Goal: Transaction & Acquisition: Download file/media

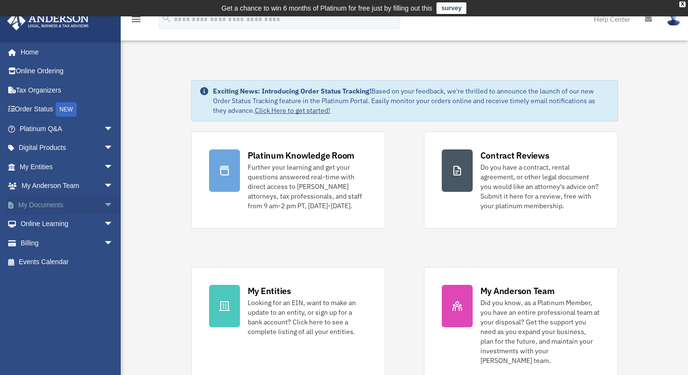
click at [104, 205] on span "arrow_drop_down" at bounding box center [113, 205] width 19 height 20
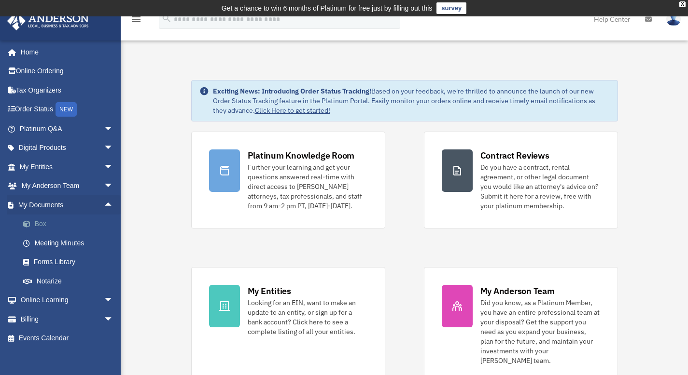
click at [39, 226] on link "Box" at bounding box center [71, 224] width 114 height 19
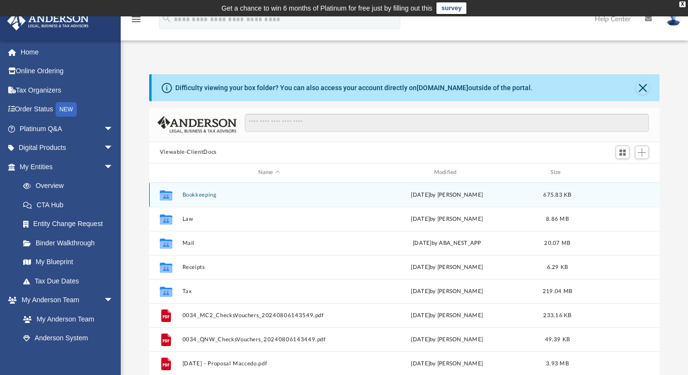
click at [188, 193] on button "Bookkeeping" at bounding box center [269, 195] width 174 height 6
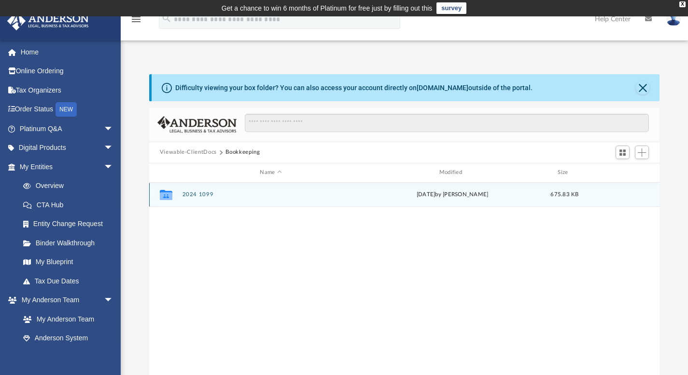
click at [195, 195] on button "2024 1099" at bounding box center [270, 195] width 177 height 6
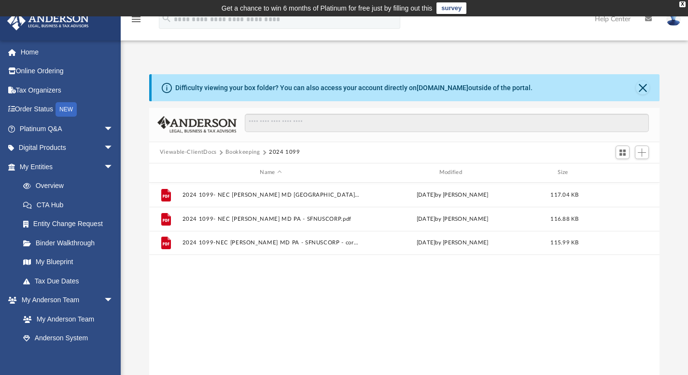
click at [238, 152] on button "Bookkeeping" at bounding box center [242, 152] width 34 height 9
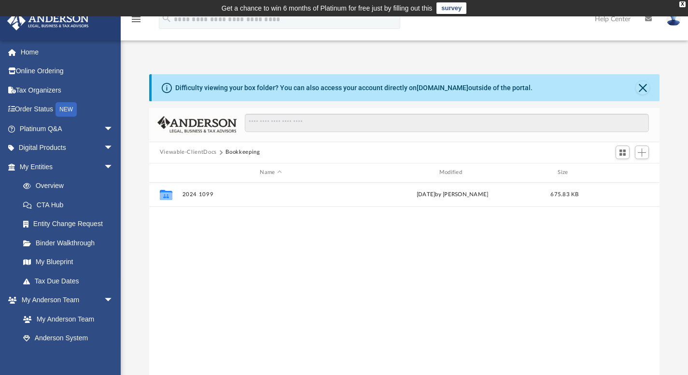
click at [201, 151] on button "Viewable-ClientDocs" at bounding box center [188, 152] width 57 height 9
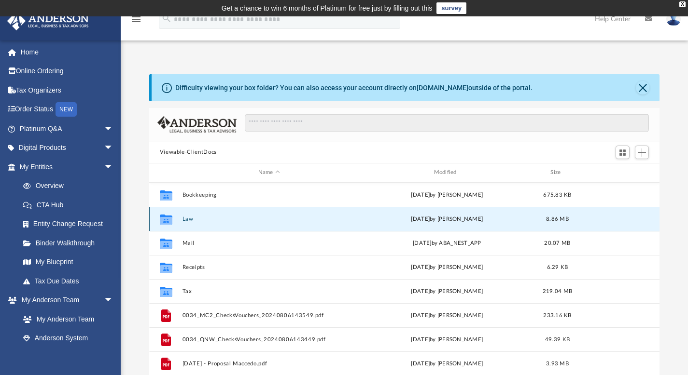
click at [189, 219] on button "Law" at bounding box center [269, 219] width 174 height 6
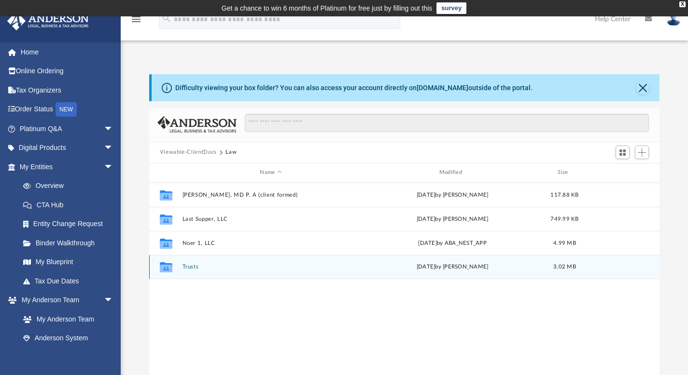
click at [192, 265] on button "Trusts" at bounding box center [270, 267] width 177 height 6
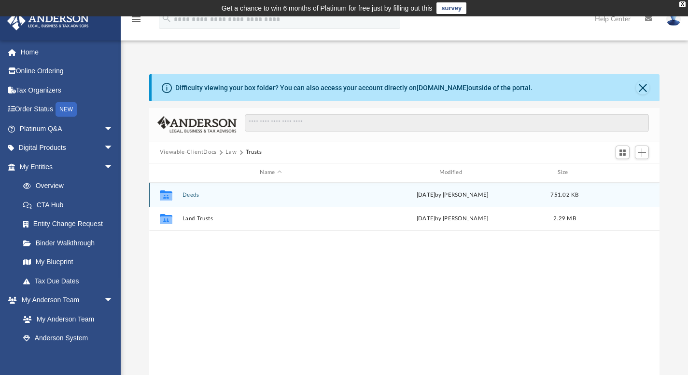
click at [191, 195] on button "Deeds" at bounding box center [270, 195] width 177 height 6
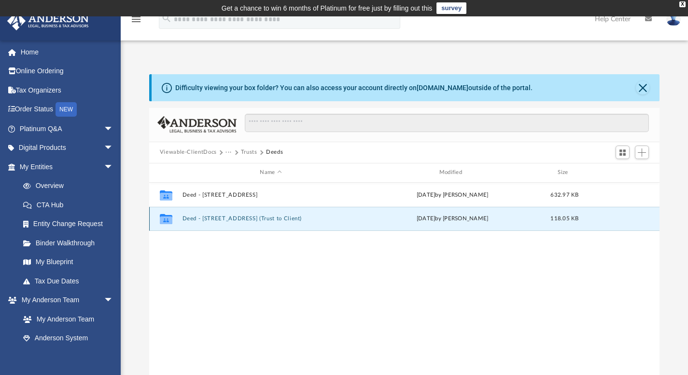
click at [231, 218] on button "Deed - [STREET_ADDRESS] (Trust to Client)" at bounding box center [270, 219] width 177 height 6
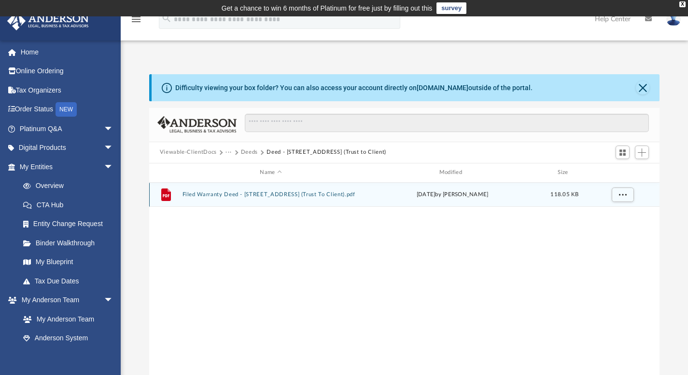
click at [303, 195] on button "Filed Warranty Deed - [STREET_ADDRESS] (Trust To Client).pdf" at bounding box center [270, 195] width 177 height 6
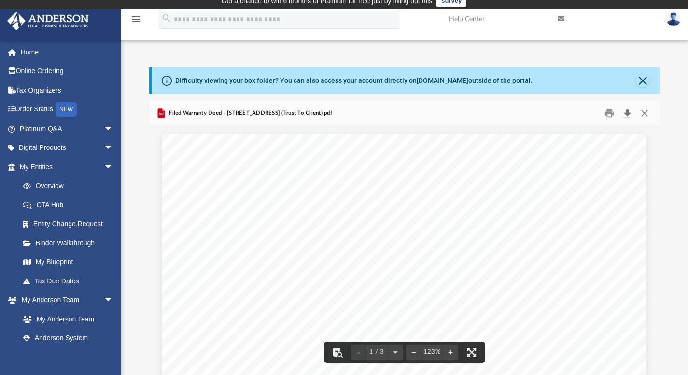
click at [628, 112] on button "Download" at bounding box center [626, 113] width 17 height 15
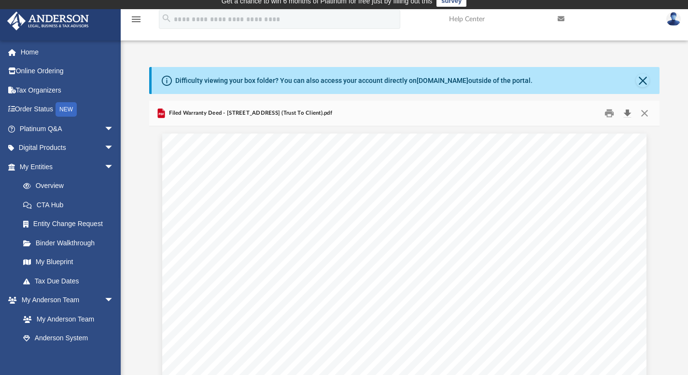
scroll to position [8, 8]
